Goal: Task Accomplishment & Management: Use online tool/utility

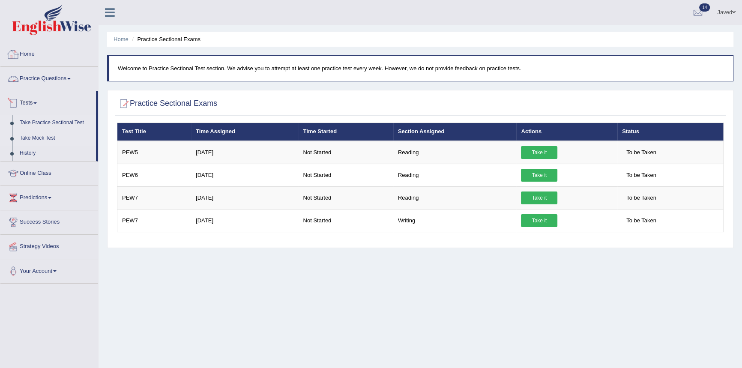
click at [46, 141] on link "Take Mock Test" at bounding box center [56, 138] width 80 height 15
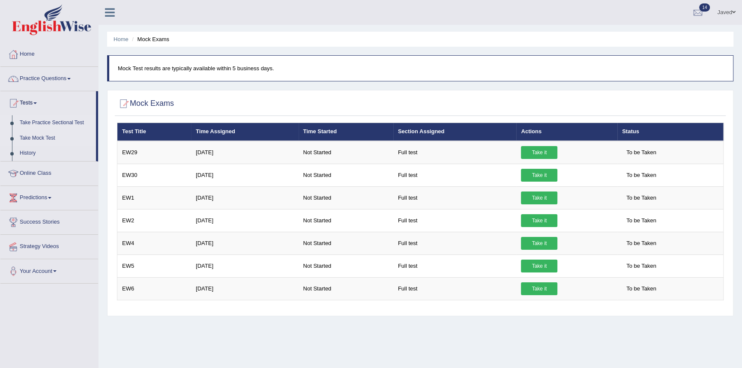
click at [52, 124] on link "Take Practice Sectional Test" at bounding box center [56, 122] width 80 height 15
